Goal: Information Seeking & Learning: Check status

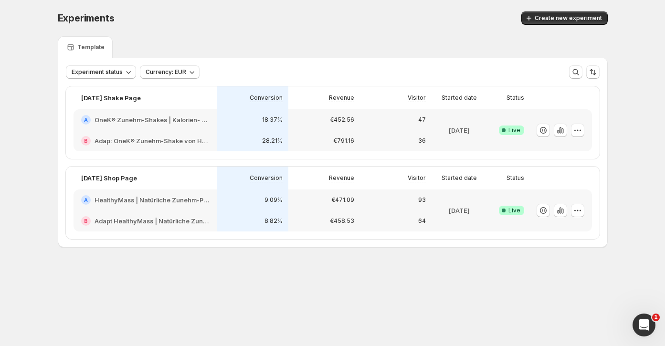
click at [128, 183] on div "[DATE] Shop Page" at bounding box center [144, 178] width 143 height 23
click at [129, 181] on p "[DATE] Shop Page" at bounding box center [109, 178] width 56 height 10
click at [126, 203] on h2 "HealthyMass | Natürliche Zunehm-Produkte: Shakes, Riegel & mehr" at bounding box center [151, 200] width 115 height 10
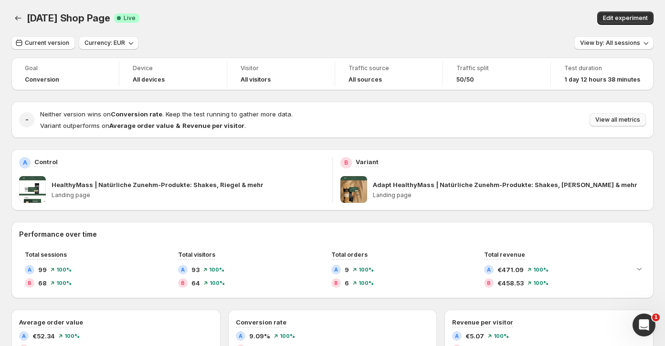
click at [631, 121] on span "View all metrics" at bounding box center [617, 120] width 45 height 8
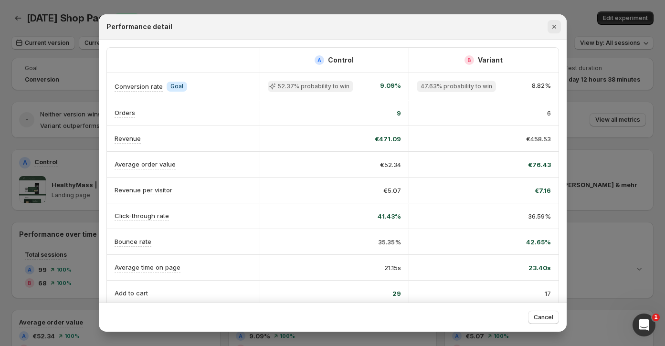
click at [549, 26] on icon "Close" at bounding box center [554, 27] width 10 height 10
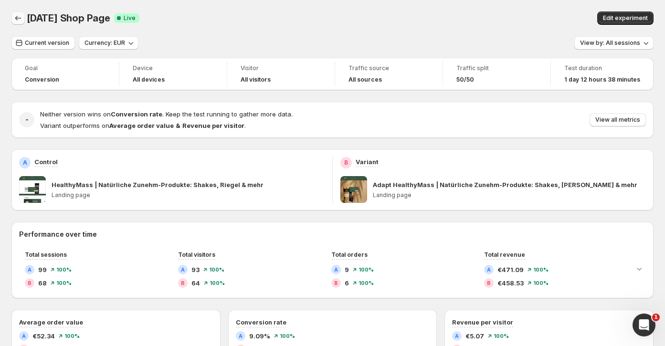
click at [18, 18] on icon "Back" at bounding box center [18, 18] width 10 height 10
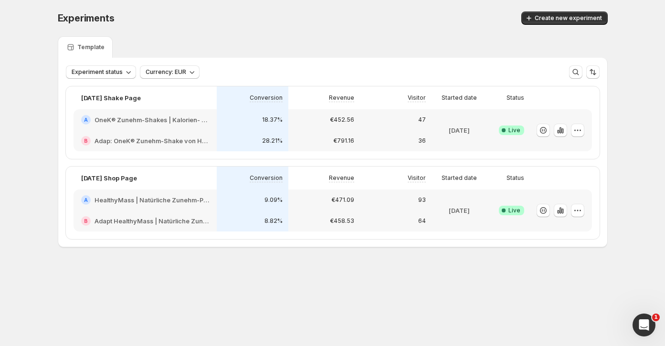
click at [146, 121] on h2 "OneK® Zunehm-Shakes | Kalorien- und proteinreich fürs Zunehmen" at bounding box center [151, 120] width 115 height 10
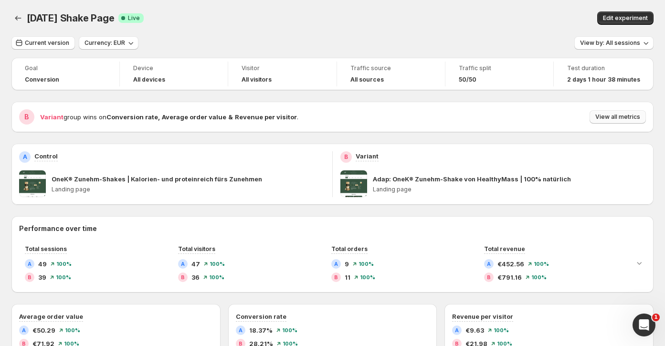
click at [603, 114] on span "View all metrics" at bounding box center [617, 117] width 45 height 8
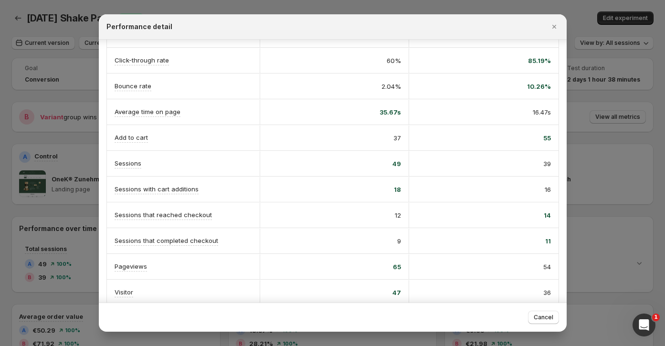
scroll to position [158, 0]
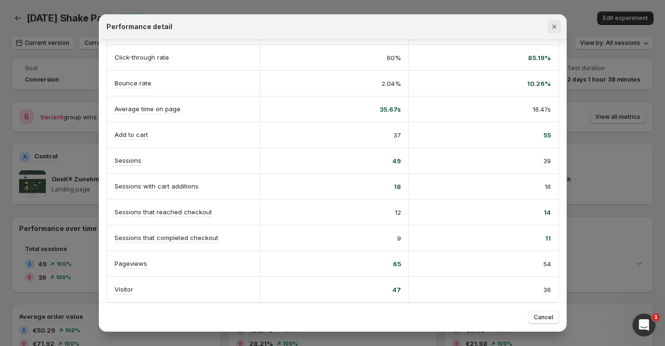
click at [553, 22] on icon "Close" at bounding box center [554, 27] width 10 height 10
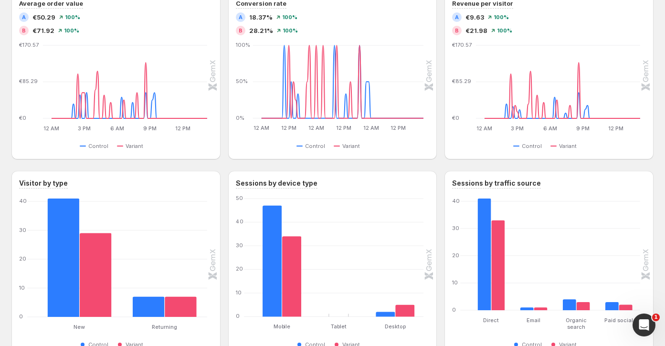
scroll to position [279, 0]
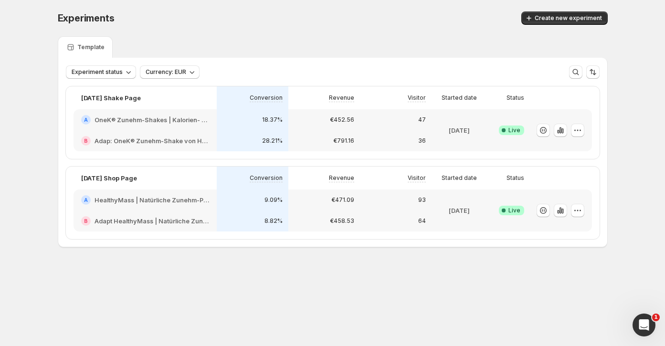
click at [311, 208] on div "€471.09" at bounding box center [324, 199] width 72 height 21
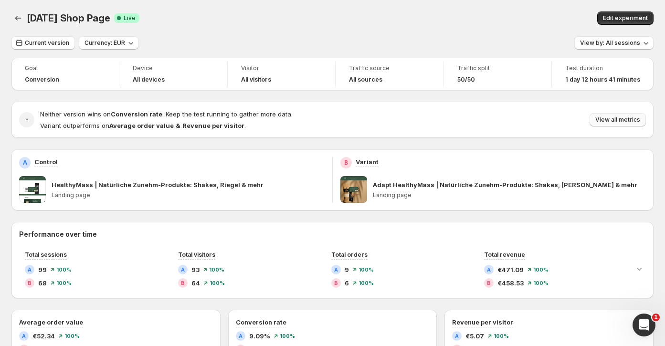
click at [612, 119] on span "View all metrics" at bounding box center [617, 120] width 45 height 8
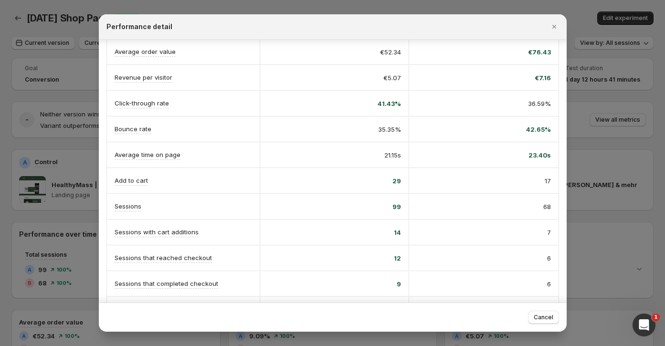
scroll to position [113, 0]
click at [525, 128] on div "42.65%" at bounding box center [484, 129] width 134 height 10
click at [497, 133] on div "42.65%" at bounding box center [483, 128] width 149 height 25
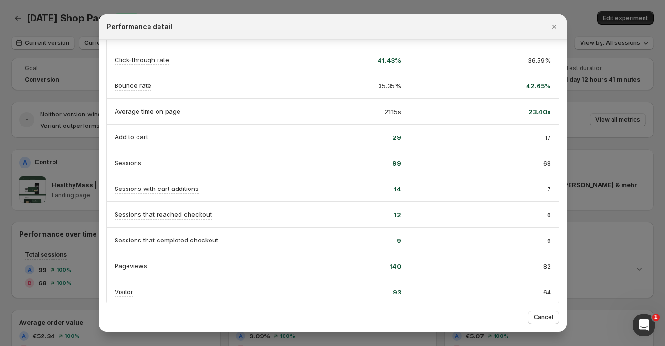
scroll to position [158, 0]
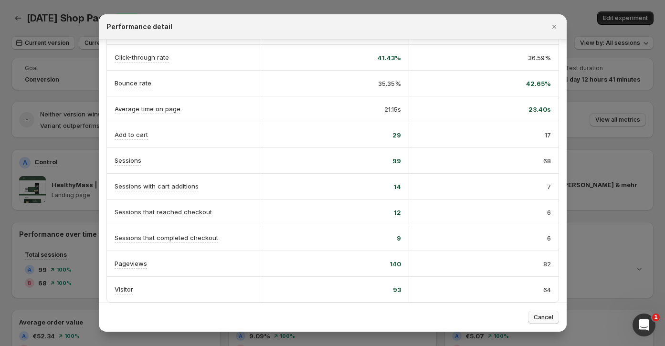
click at [532, 322] on button "Cancel" at bounding box center [543, 317] width 31 height 13
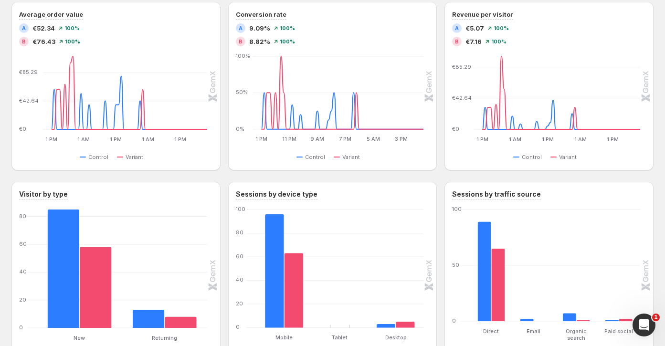
scroll to position [299, 0]
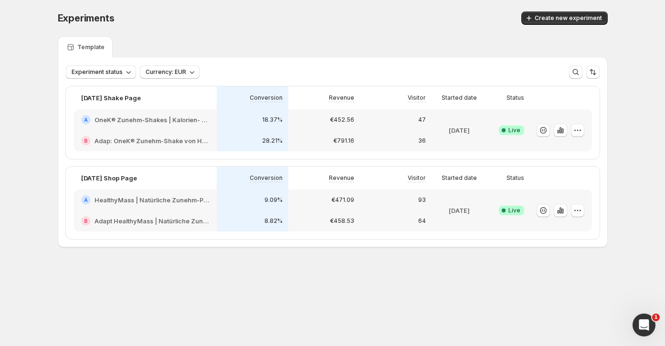
click at [116, 199] on h2 "HealthyMass | Natürliche Zunehm-Produkte: Shakes, Riegel & mehr" at bounding box center [151, 200] width 115 height 10
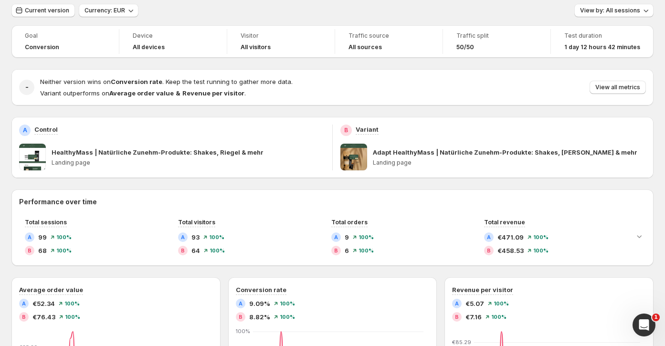
scroll to position [20, 0]
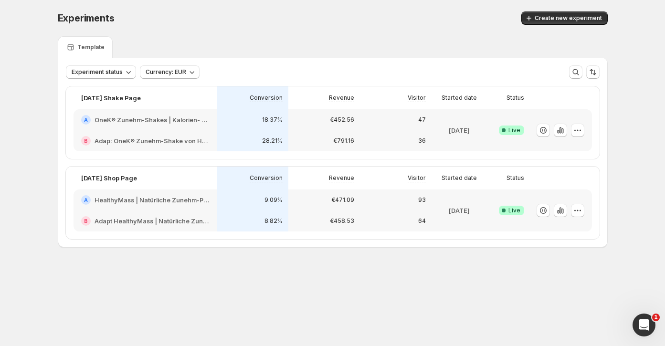
click at [118, 139] on h2 "Adap: OneK® Zunehm-Shake von HealthyMass | 100% natürlich" at bounding box center [151, 141] width 115 height 10
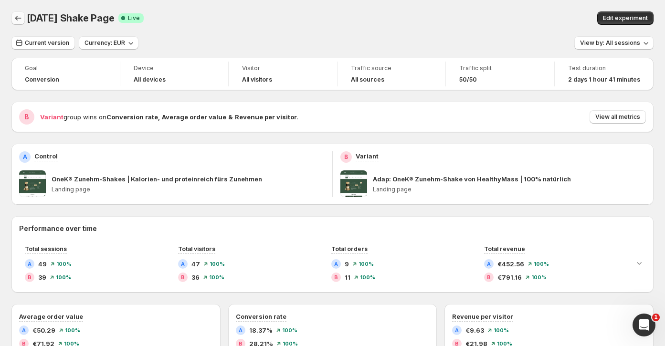
click at [14, 22] on icon "Back" at bounding box center [18, 18] width 10 height 10
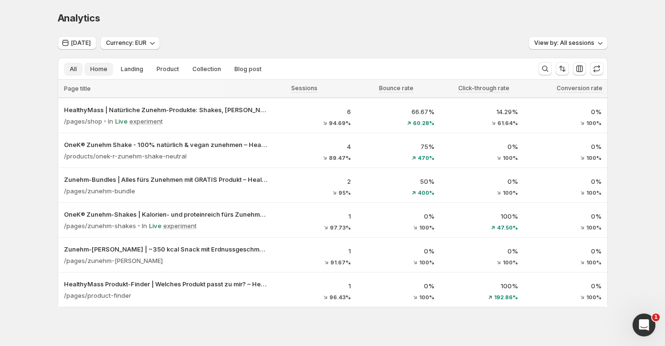
click at [104, 73] on button "Home" at bounding box center [98, 69] width 29 height 13
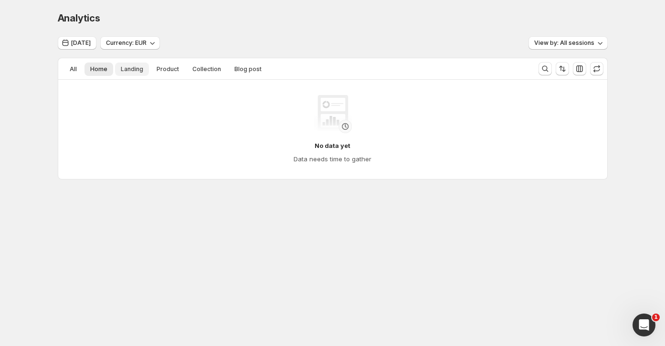
click at [131, 70] on span "Landing" at bounding box center [132, 69] width 22 height 8
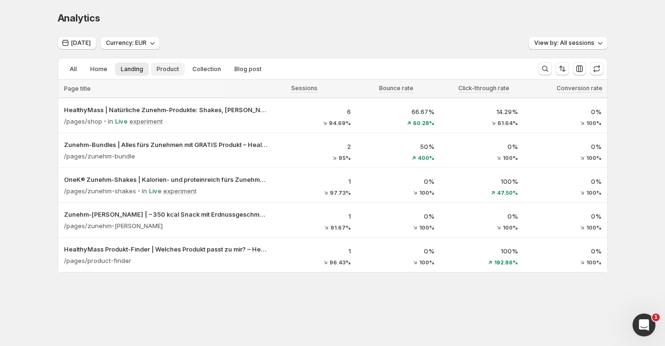
click at [178, 73] on button "Product" at bounding box center [168, 69] width 34 height 13
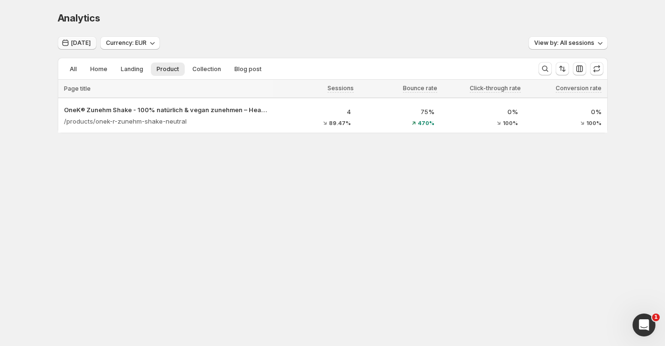
click at [68, 47] on icon "button" at bounding box center [66, 43] width 10 height 10
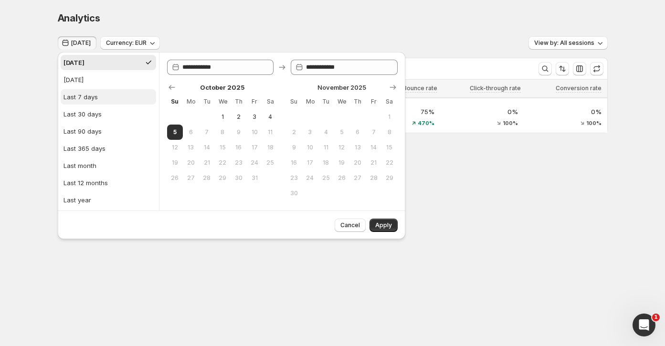
click at [103, 94] on button "Last 7 days" at bounding box center [108, 96] width 95 height 15
type input "**********"
click at [397, 220] on div "Cancel Apply" at bounding box center [231, 224] width 347 height 29
click at [375, 227] on span "Apply" at bounding box center [383, 225] width 17 height 8
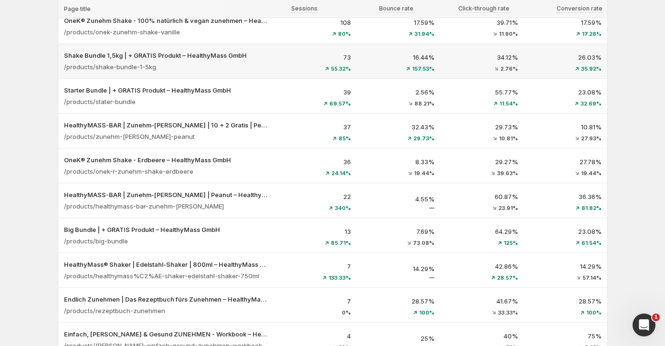
scroll to position [130, 0]
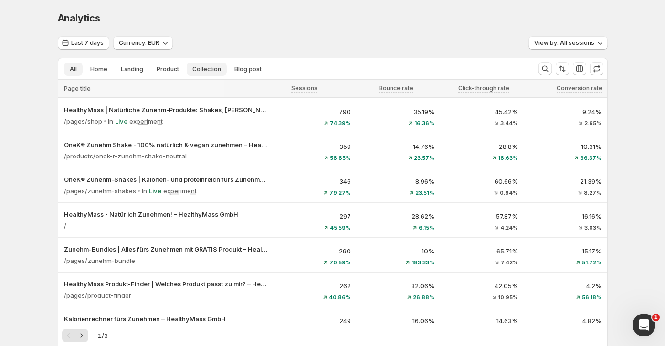
click at [210, 67] on span "Collection" at bounding box center [206, 69] width 29 height 8
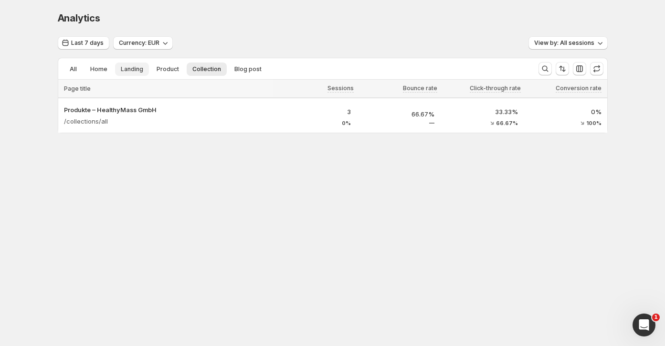
click at [144, 73] on button "Landing" at bounding box center [132, 69] width 34 height 13
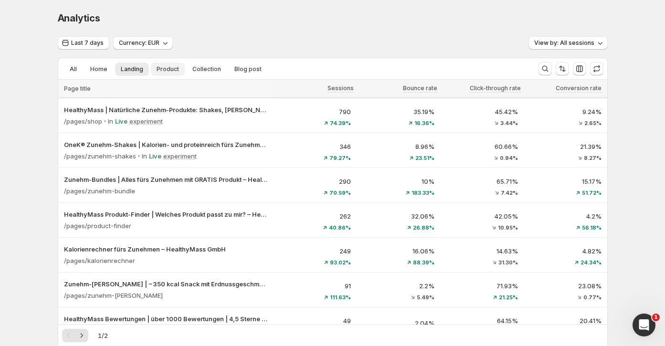
click at [169, 71] on span "Product" at bounding box center [167, 69] width 22 height 8
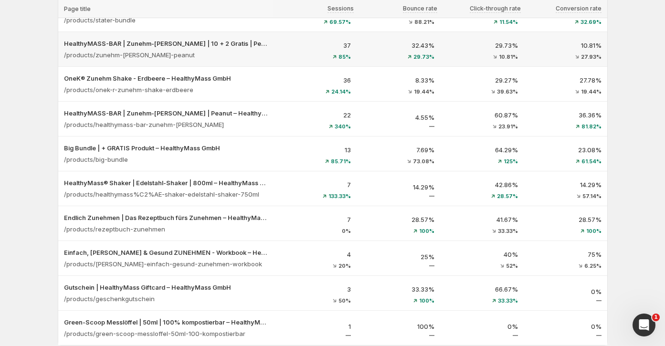
scroll to position [243, 0]
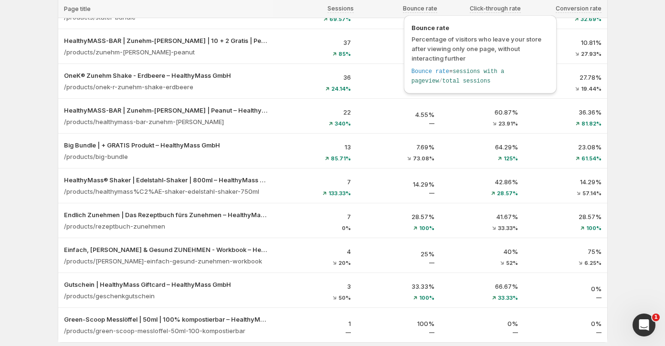
click at [427, 8] on span "Bounce rate" at bounding box center [420, 9] width 34 height 8
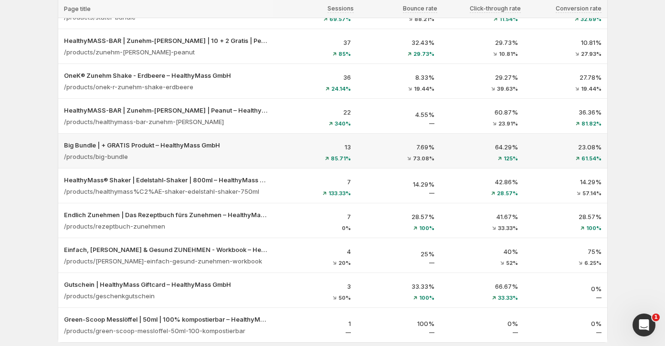
scroll to position [0, 0]
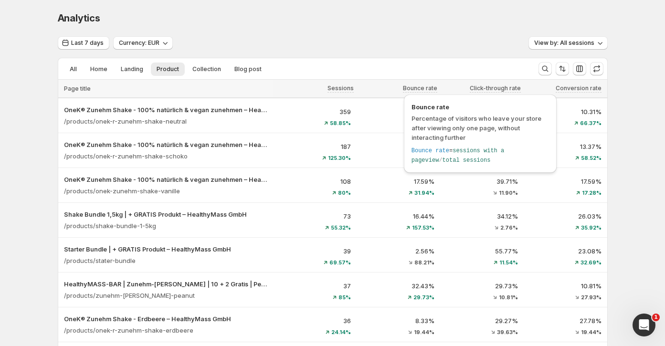
click at [425, 85] on span "Bounce rate" at bounding box center [420, 88] width 34 height 8
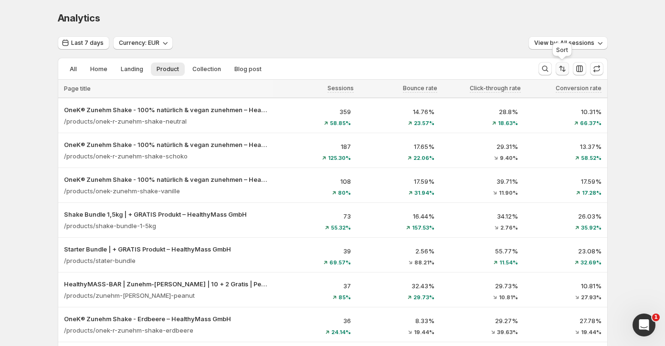
click at [561, 69] on icon "Sort the results" at bounding box center [562, 69] width 10 height 10
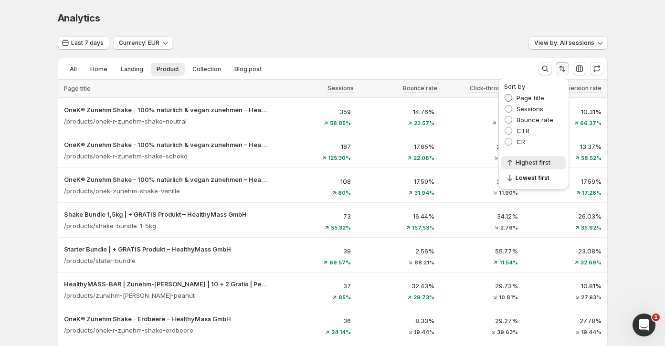
click at [532, 97] on span "Page title" at bounding box center [530, 98] width 28 height 8
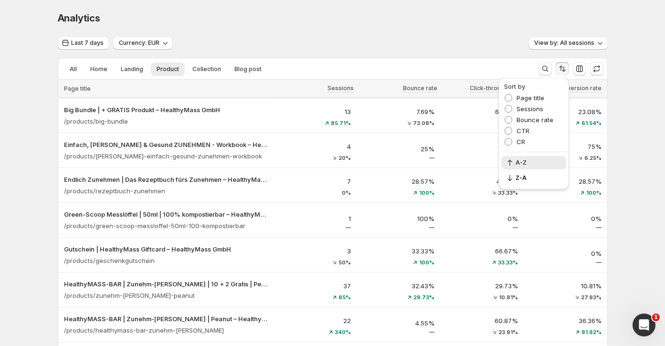
click at [457, 38] on div "Last 7 days Currency: EUR View by: All sessions" at bounding box center [333, 43] width 550 height 14
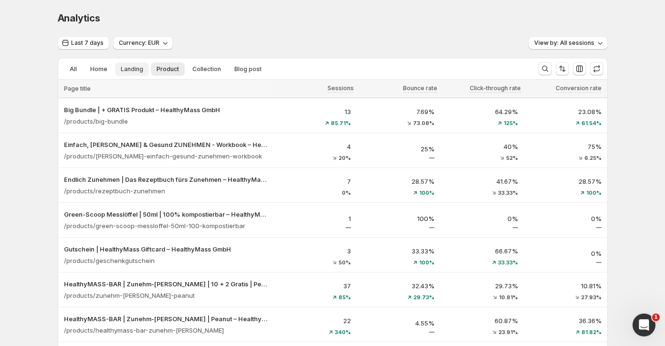
click at [127, 65] on span "Landing" at bounding box center [132, 69] width 22 height 8
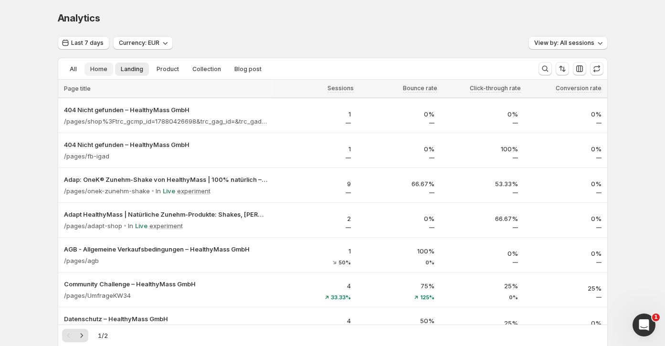
click at [94, 69] on span "Home" at bounding box center [98, 69] width 17 height 8
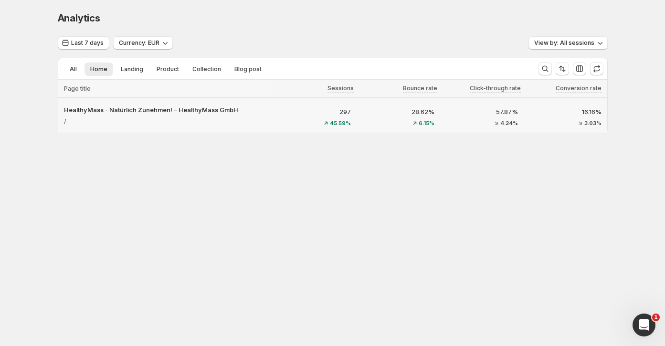
click at [592, 111] on p "16.16%" at bounding box center [565, 112] width 72 height 10
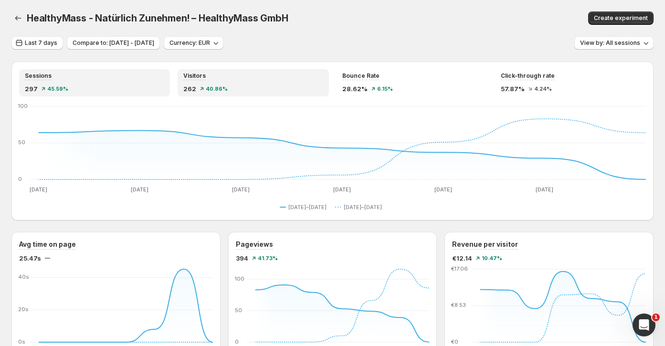
click at [254, 85] on div "262 40.86%" at bounding box center [252, 89] width 139 height 10
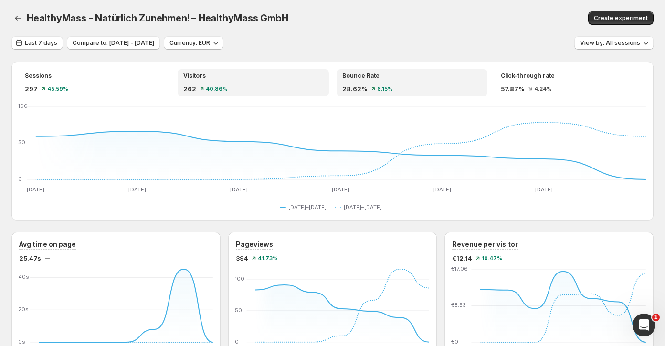
click at [370, 81] on div "Bounce Rate 28.62% 6.15%" at bounding box center [411, 82] width 139 height 21
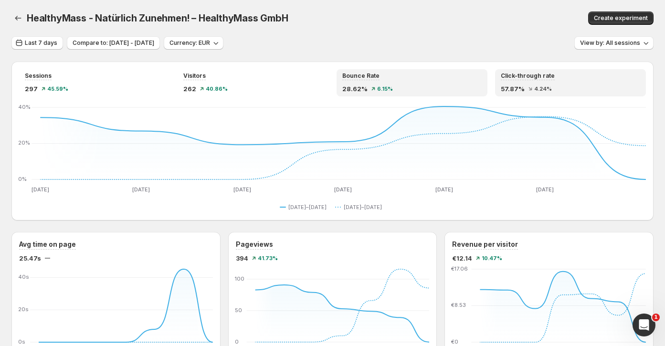
click at [504, 84] on span "57.87%" at bounding box center [513, 89] width 24 height 10
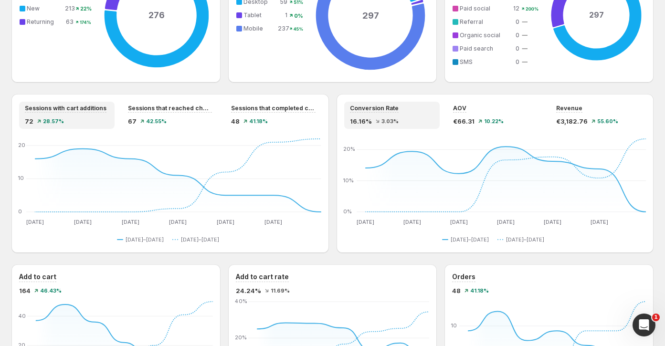
scroll to position [461, 0]
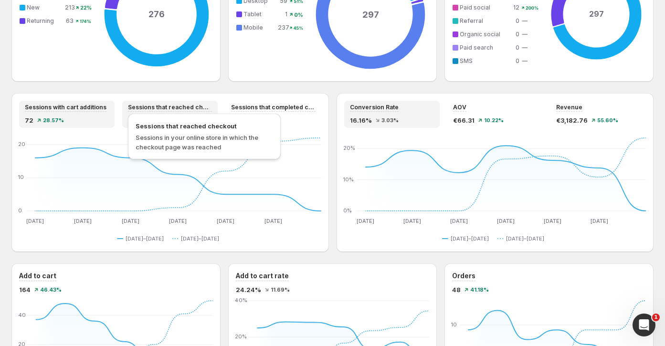
click at [190, 108] on span "Sessions that reached checkout" at bounding box center [170, 108] width 84 height 8
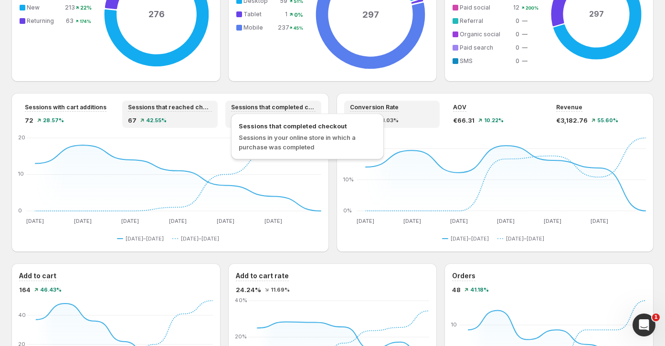
click at [296, 110] on span "Sessions that completed checkout" at bounding box center [273, 108] width 84 height 8
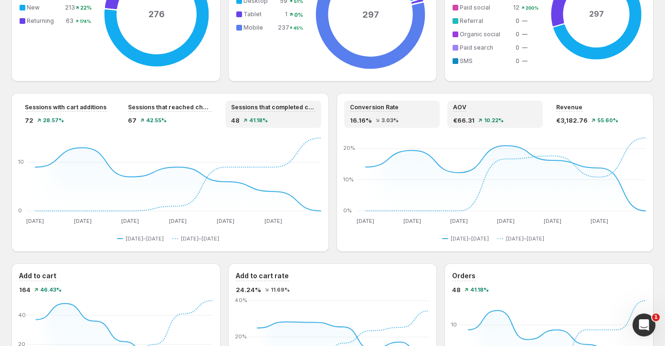
click at [485, 115] on div "€66.31 10.22%" at bounding box center [495, 120] width 84 height 10
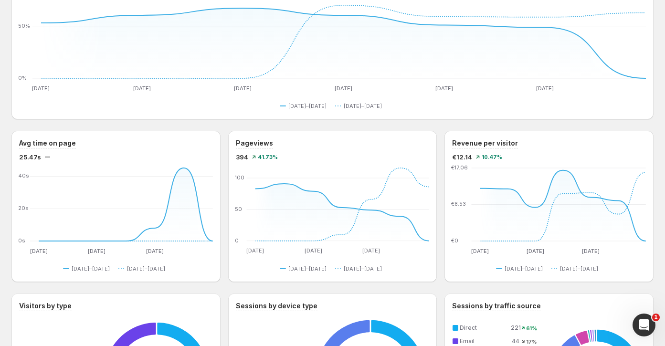
scroll to position [0, 0]
